Goal: Task Accomplishment & Management: Complete application form

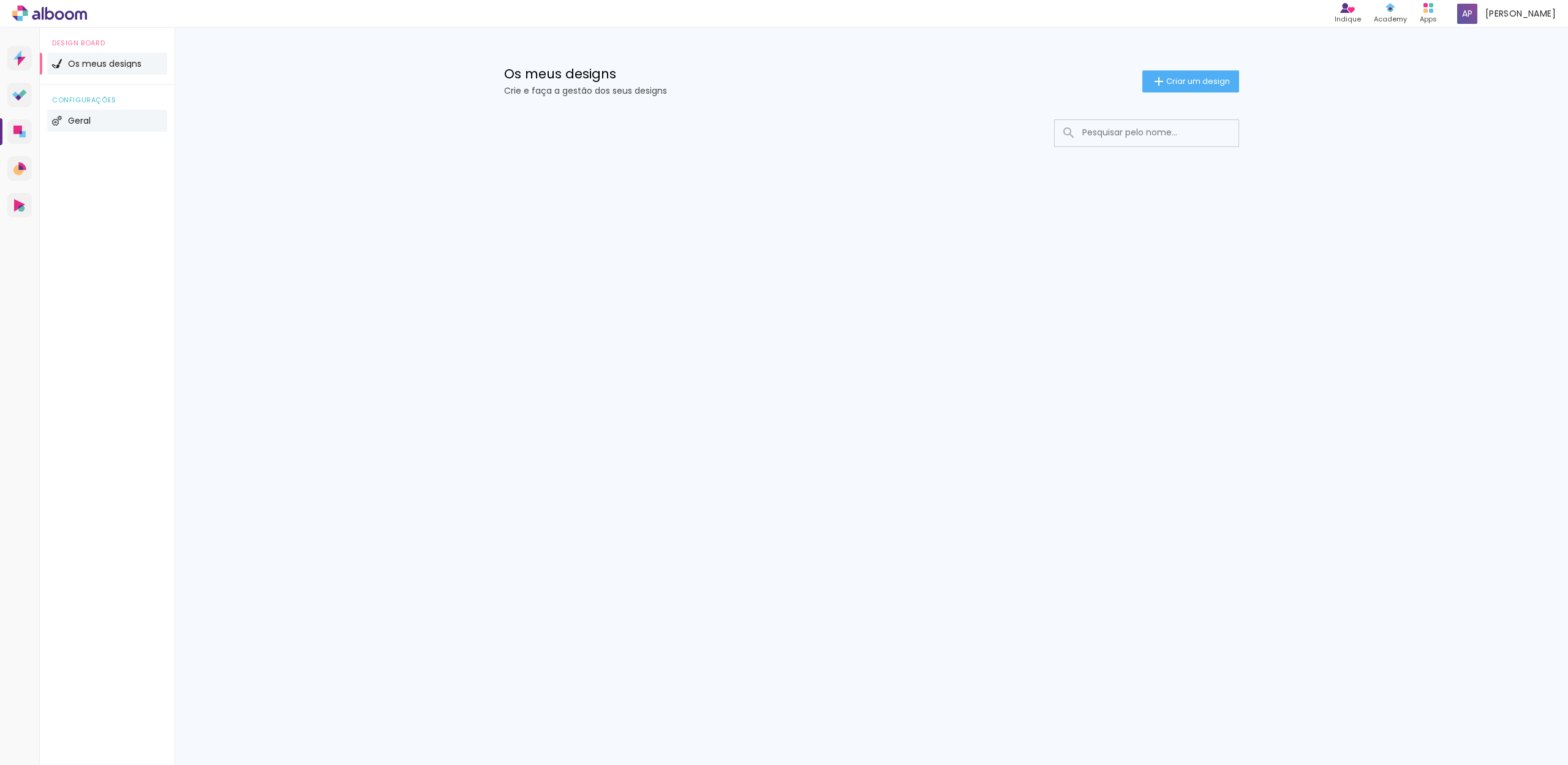
click at [81, 115] on li "Geral" at bounding box center [107, 120] width 120 height 22
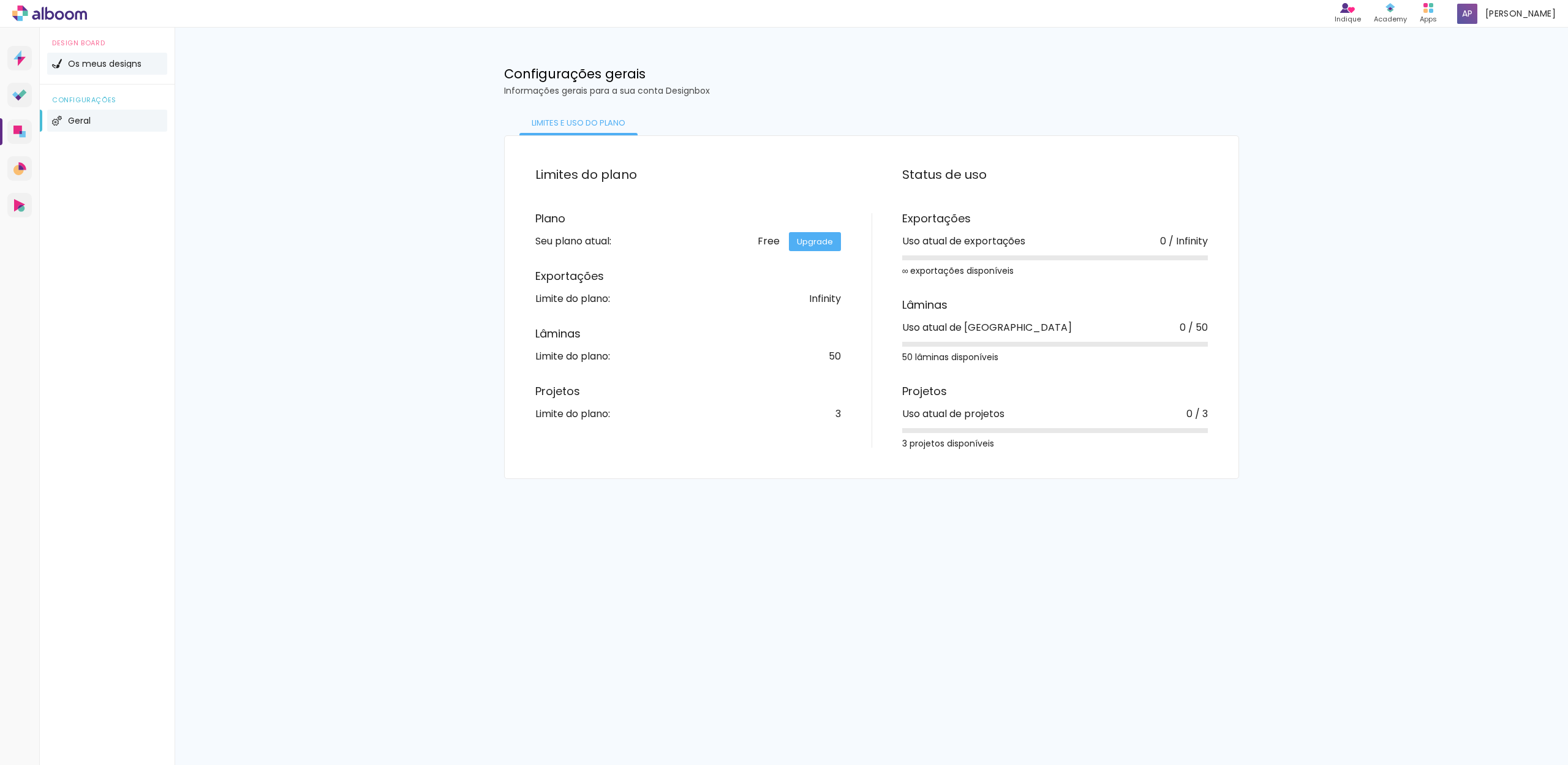
click at [105, 71] on li "Os meus designs" at bounding box center [107, 63] width 120 height 22
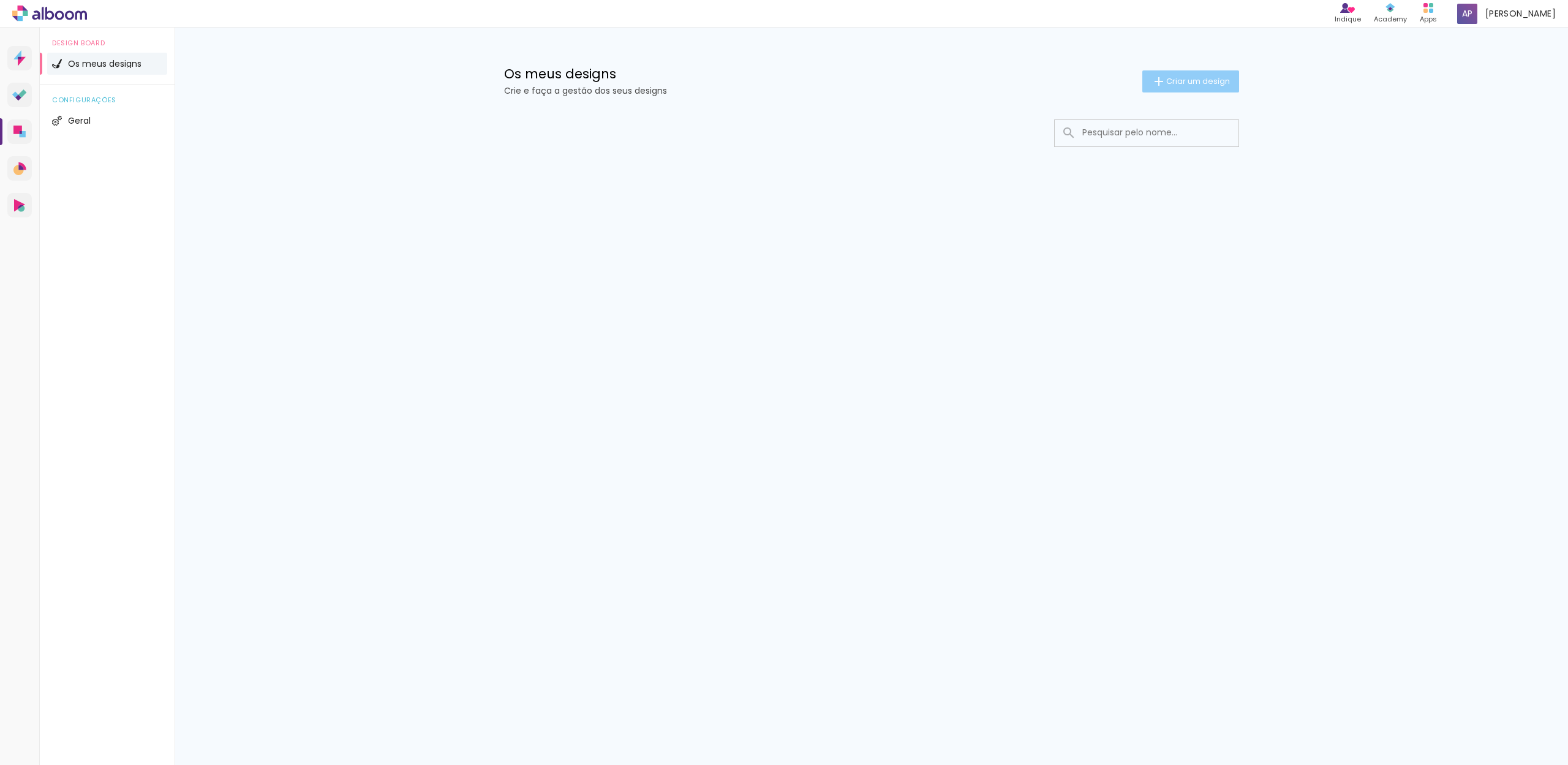
click at [1217, 79] on span "Criar um design" at bounding box center [1198, 81] width 64 height 8
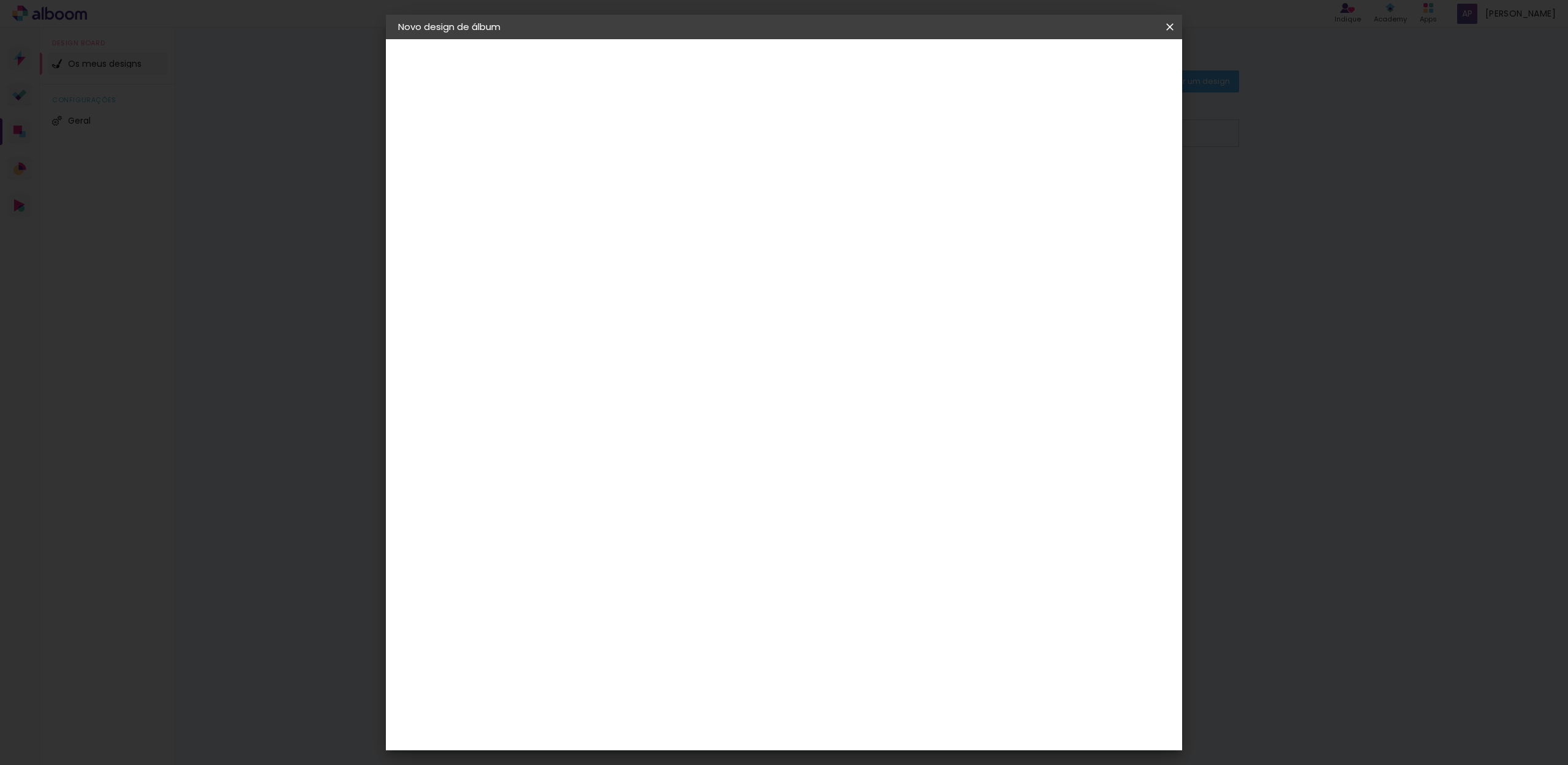
click at [599, 163] on input at bounding box center [599, 164] width 0 height 19
type input "Casamento"
type paper-input "Casamento"
click at [0, 0] on slot "Avançar" at bounding box center [0, 0] width 0 height 0
click at [670, 279] on div "DreambooksPro" at bounding box center [630, 276] width 80 height 10
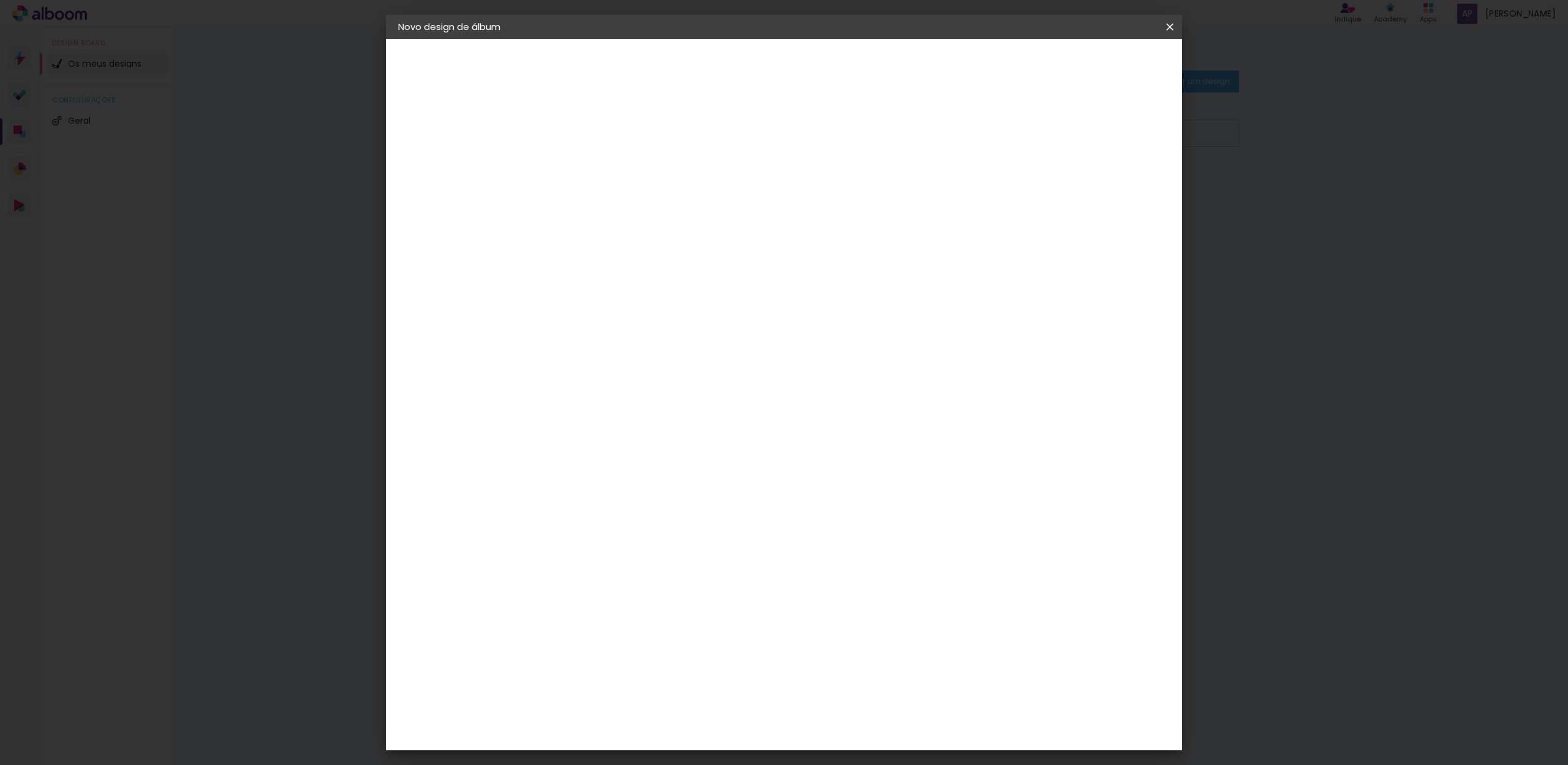
click at [637, 264] on paper-item "DreambooksPro" at bounding box center [616, 276] width 107 height 27
click at [636, 326] on div "Floricolor" at bounding box center [613, 321] width 45 height 10
click at [667, 232] on input at bounding box center [616, 233] width 98 height 15
click at [0, 0] on slot "Tamanho Livre" at bounding box center [0, 0] width 0 height 0
click at [670, 275] on div "DreambooksPro" at bounding box center [630, 276] width 80 height 10
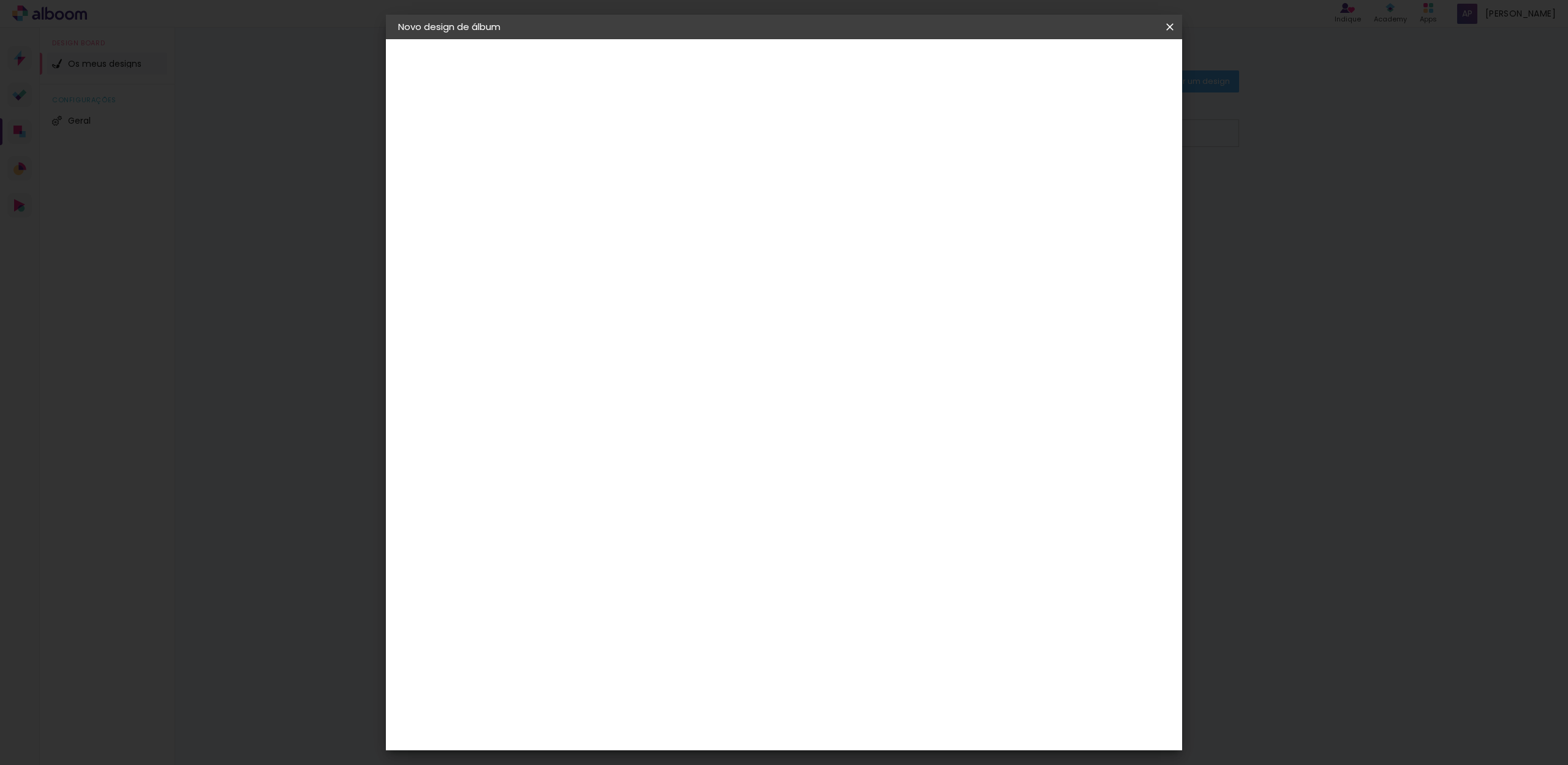
click at [0, 0] on slot "Avançar" at bounding box center [0, 0] width 0 height 0
click at [646, 204] on input "text" at bounding box center [622, 212] width 48 height 19
click at [714, 143] on div "Opções disponíveis Álbum Réplica Pequena Réplica Grande Tamanho Escolha o taman…" at bounding box center [630, 91] width 169 height 104
click at [665, 251] on div "Escolha o tamanho" at bounding box center [630, 280] width 71 height 57
click at [646, 207] on input "text" at bounding box center [622, 212] width 48 height 19
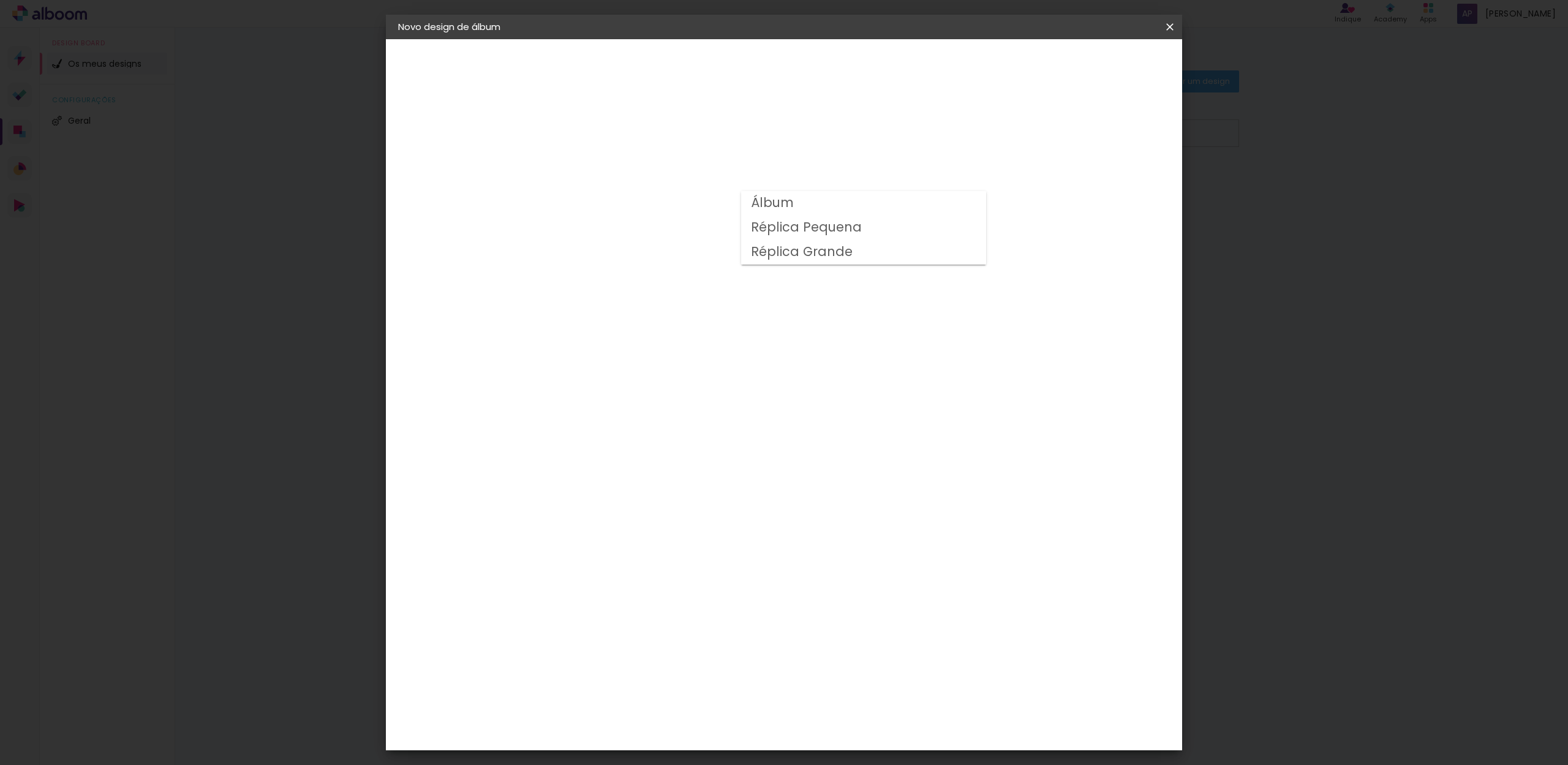
click at [630, 143] on div "Opções disponíveis Álbum Réplica Pequena Réplica Grande Tamanho Escolha o taman…" at bounding box center [630, 91] width 169 height 104
click at [646, 204] on input "text" at bounding box center [622, 212] width 48 height 19
click at [696, 143] on div "Opções disponíveis Álbum Réplica Pequena Réplica Grande Tamanho Escolha o taman…" at bounding box center [630, 91] width 169 height 104
click at [646, 204] on input "text" at bounding box center [622, 212] width 48 height 19
click at [0, 0] on slot "Réplica Pequena" at bounding box center [0, 0] width 0 height 0
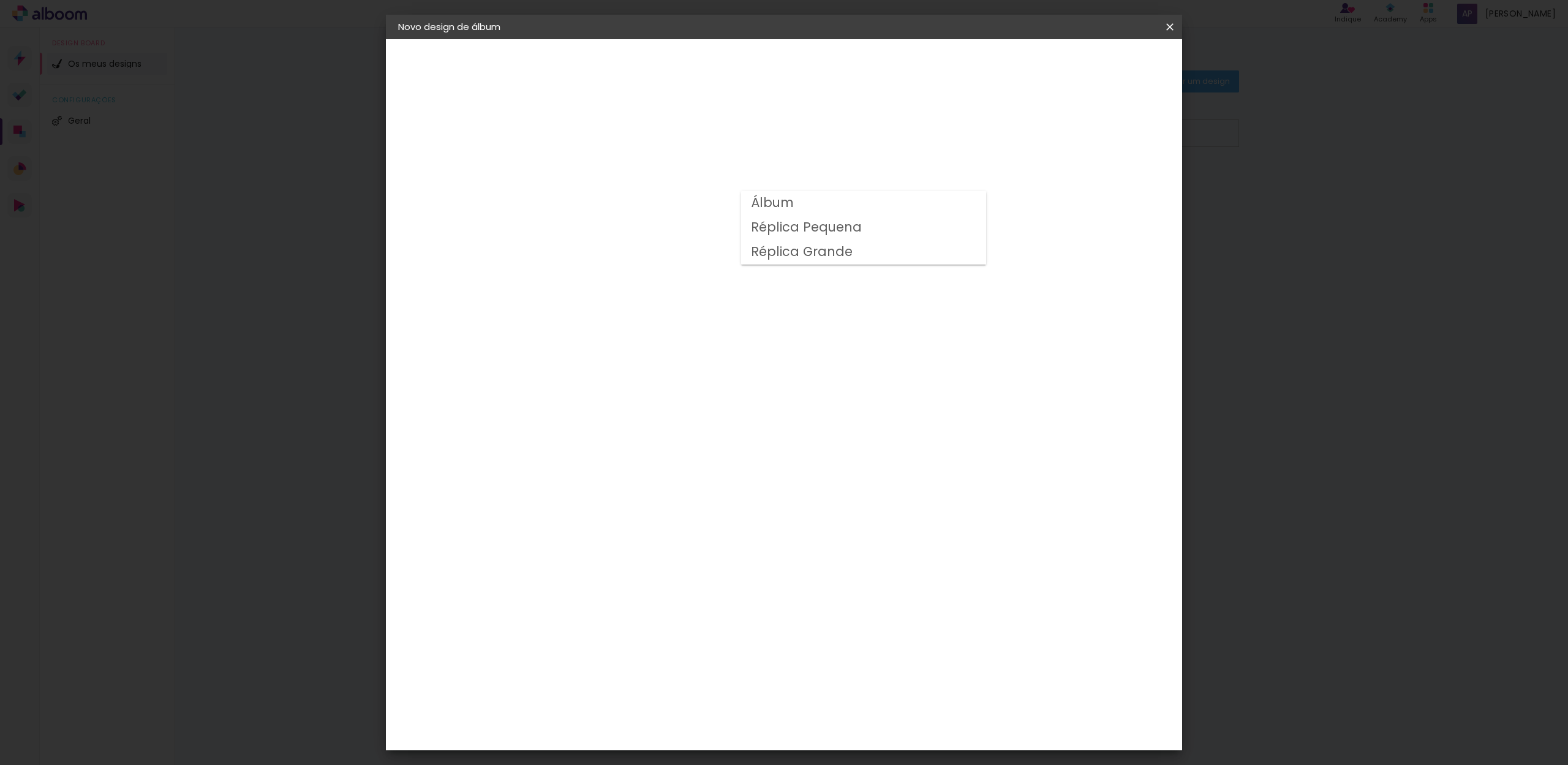
type input "Réplica Pequena"
click at [471, 58] on div "1. Informações" at bounding box center [465, 65] width 134 height 15
click at [732, 58] on paper-button "Voltar" at bounding box center [707, 66] width 50 height 21
click at [0, 0] on slot "Voltar" at bounding box center [0, 0] width 0 height 0
click at [1170, 26] on iron-icon at bounding box center [1170, 27] width 15 height 12
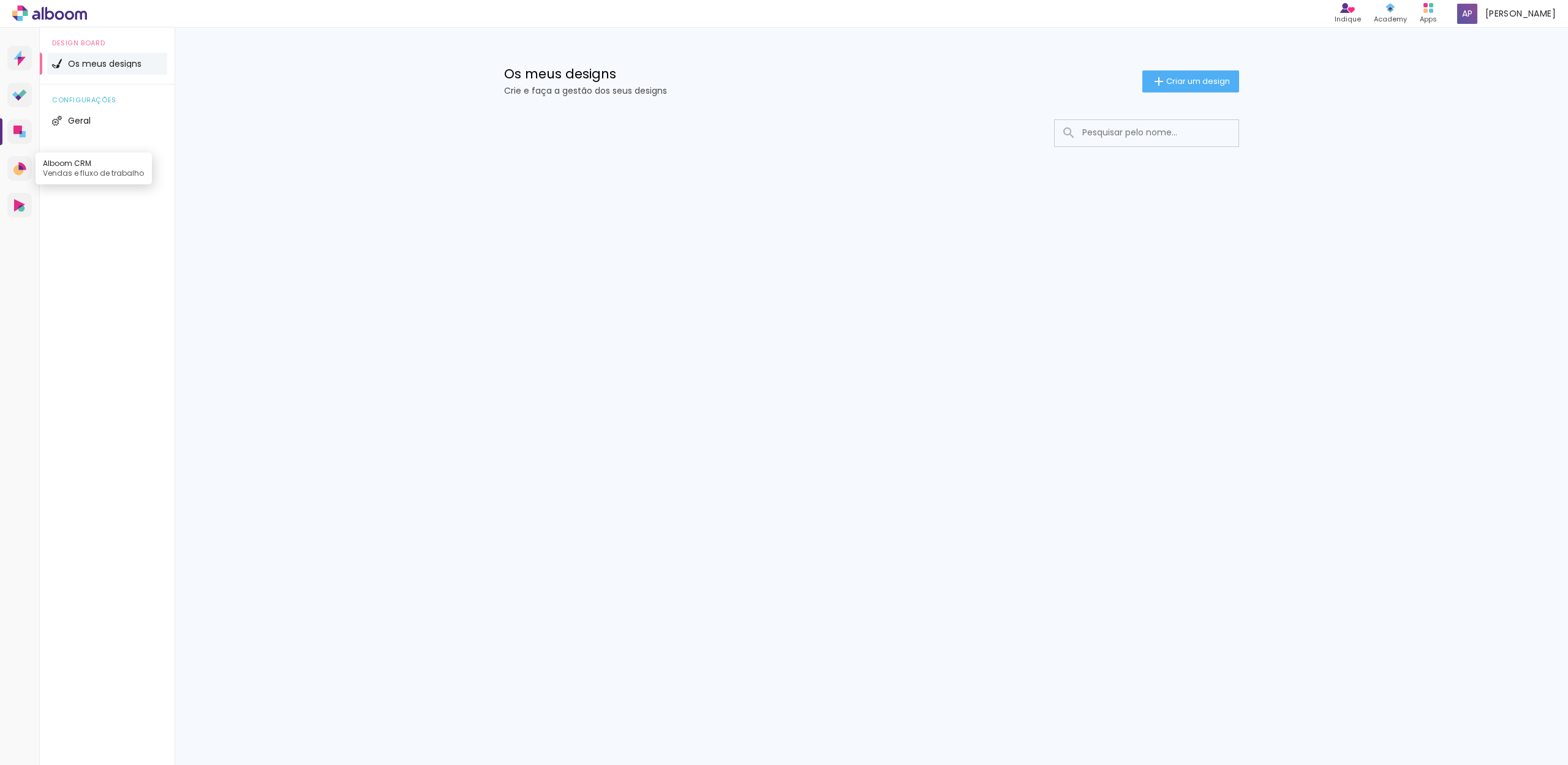
click at [11, 165] on link "Alboom CRM Vendas e fluxo de trabalho" at bounding box center [19, 168] width 25 height 25
